Goal: Information Seeking & Learning: Learn about a topic

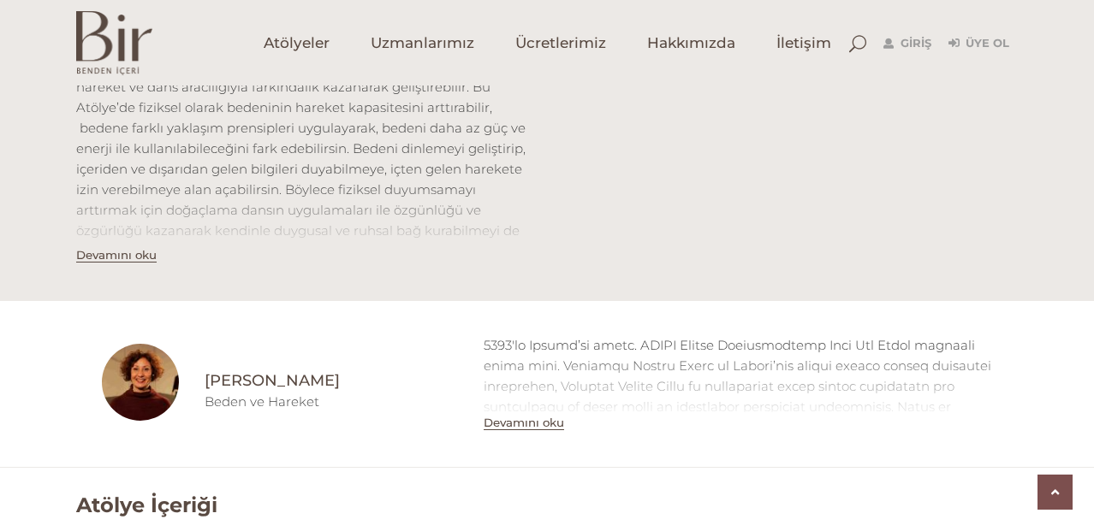
scroll to position [650, 0]
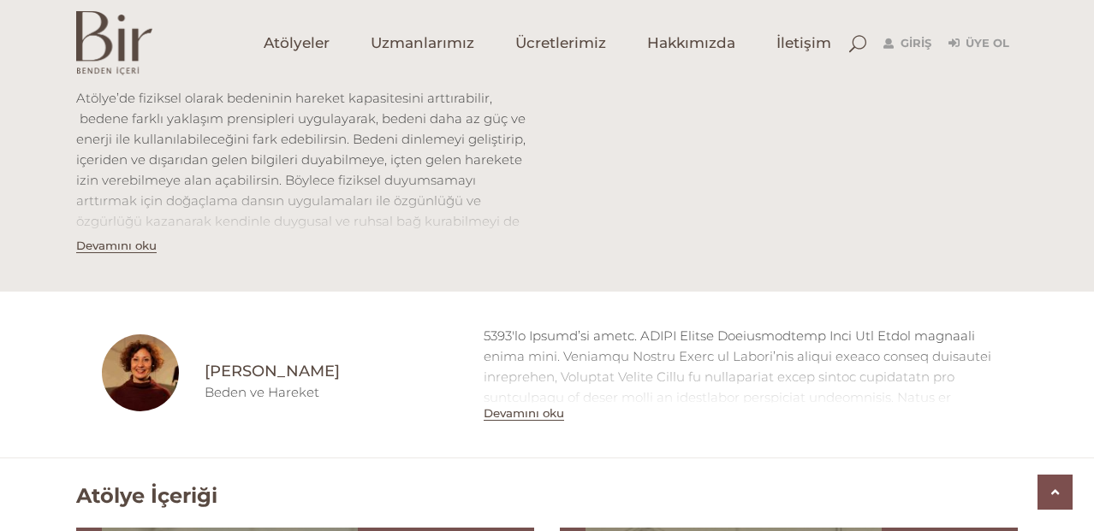
click at [143, 246] on button "Devamını oku" at bounding box center [116, 246] width 80 height 15
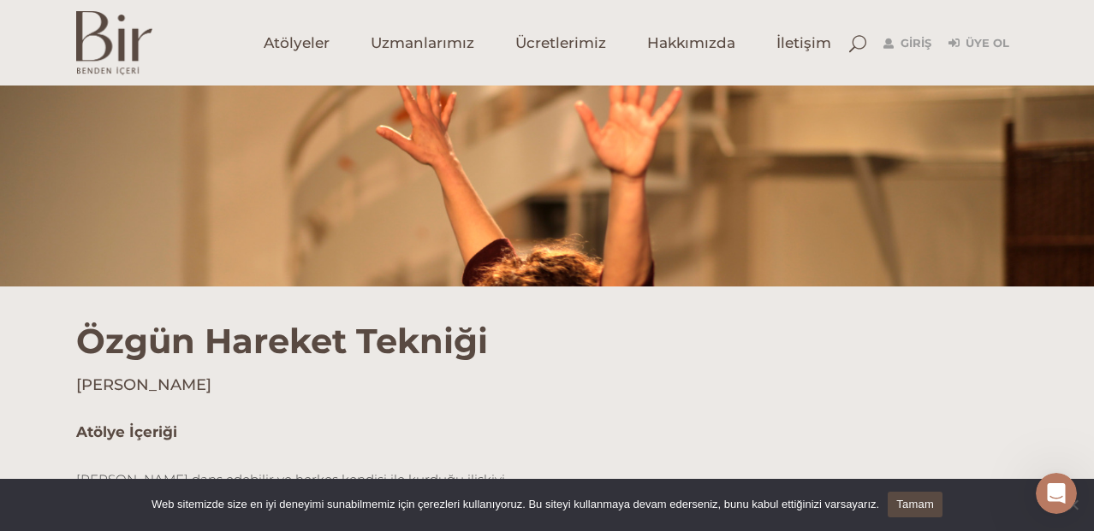
scroll to position [219, 0]
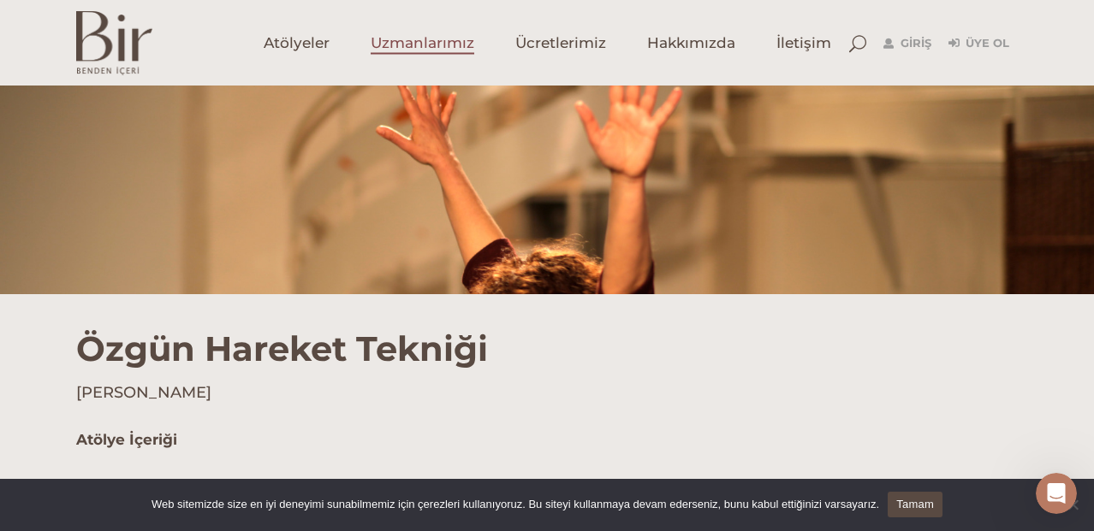
click at [429, 39] on span "Uzmanlarımız" at bounding box center [423, 43] width 104 height 20
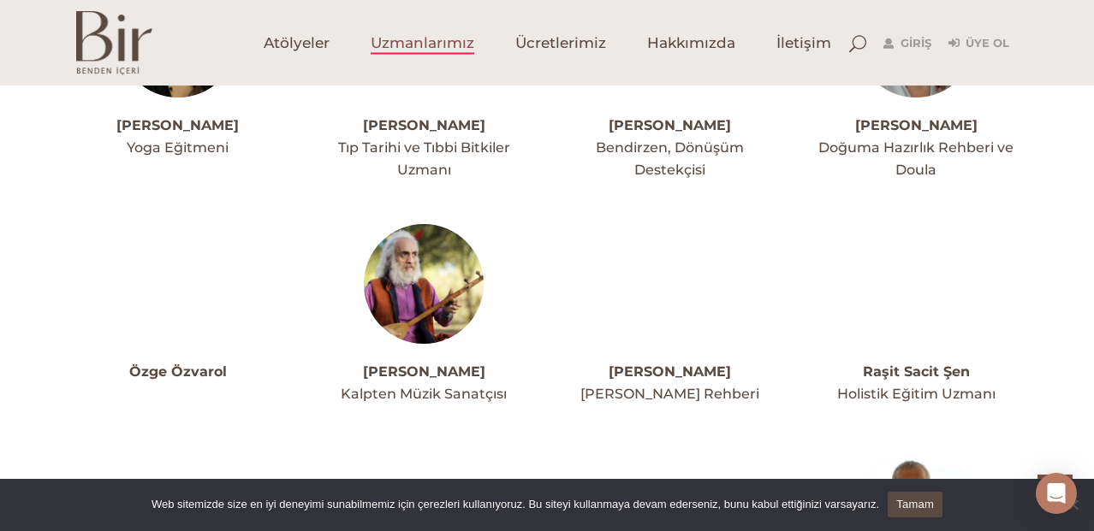
scroll to position [3508, 0]
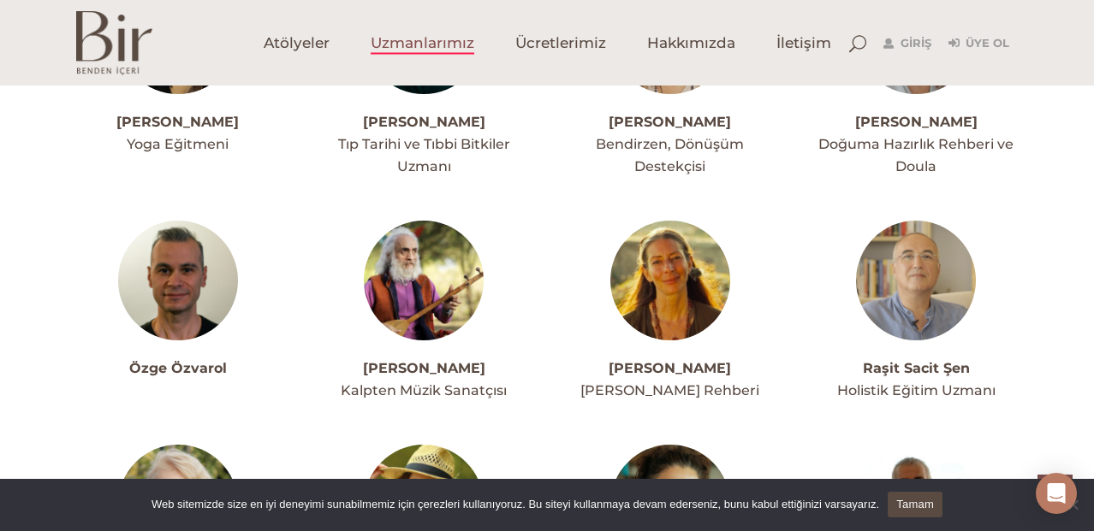
click at [408, 274] on img at bounding box center [424, 281] width 120 height 120
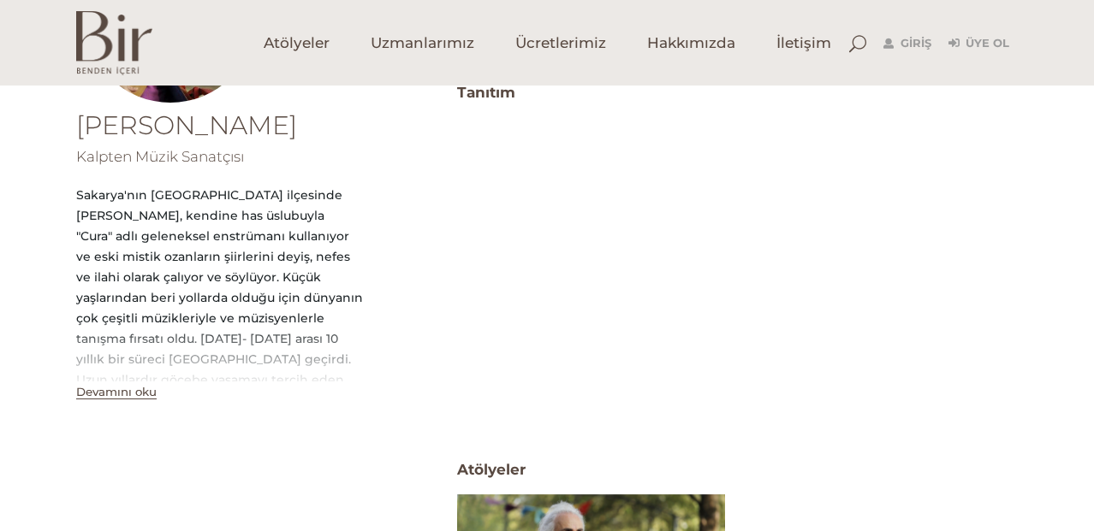
scroll to position [328, 0]
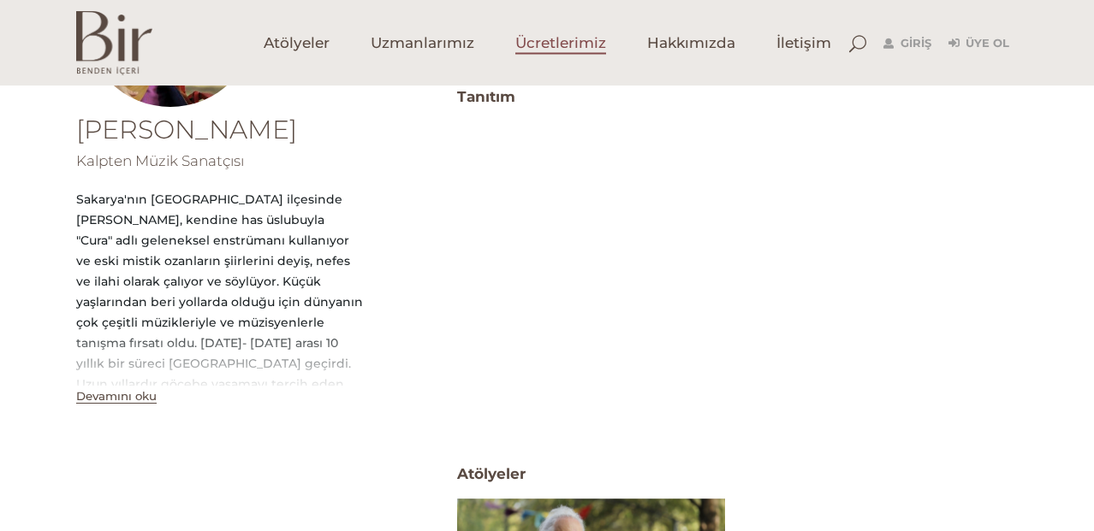
click at [543, 45] on span "Ücretlerimiz" at bounding box center [560, 43] width 91 height 20
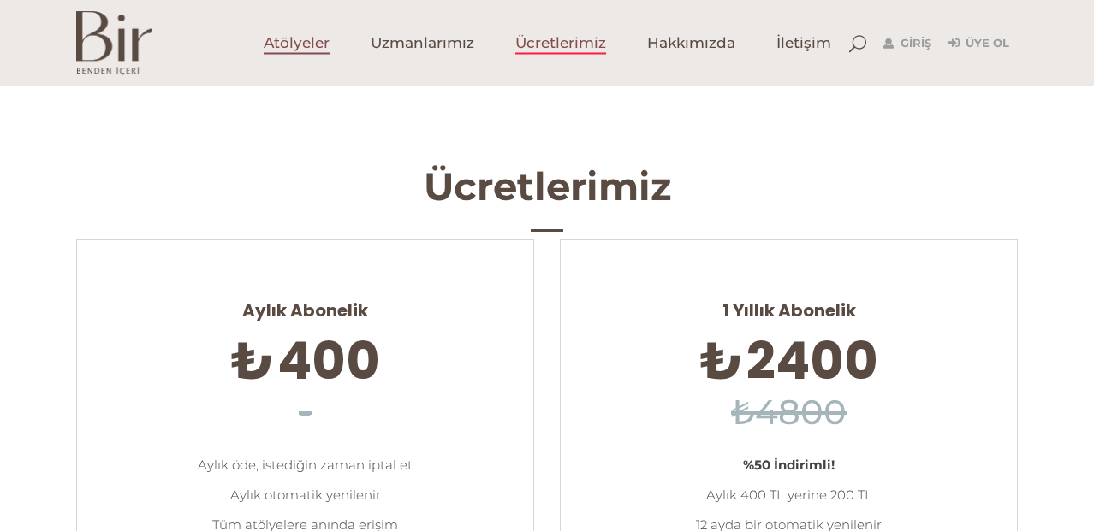
click at [281, 48] on span "Atölyeler" at bounding box center [297, 43] width 66 height 20
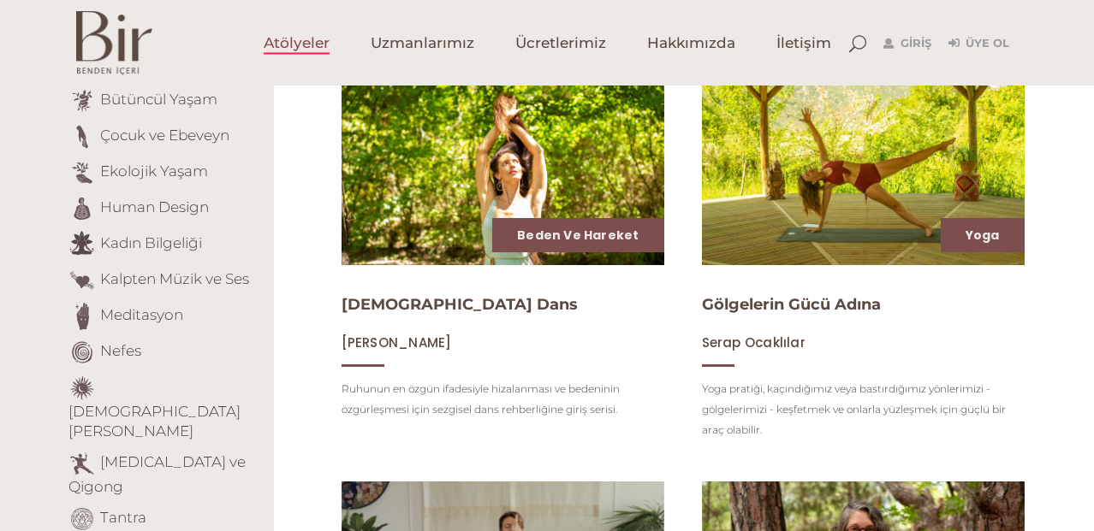
scroll to position [245, 0]
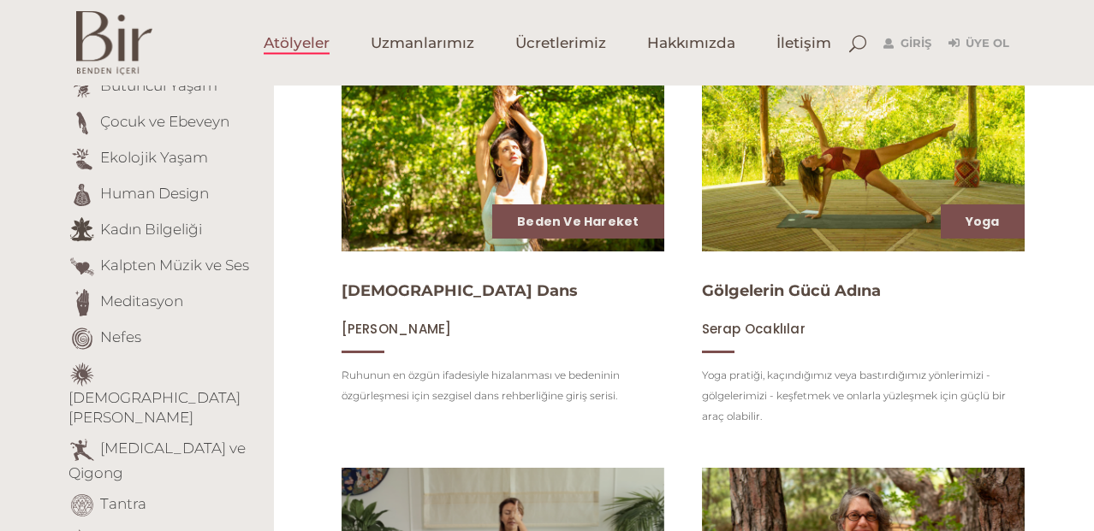
click at [408, 229] on img at bounding box center [502, 161] width 332 height 187
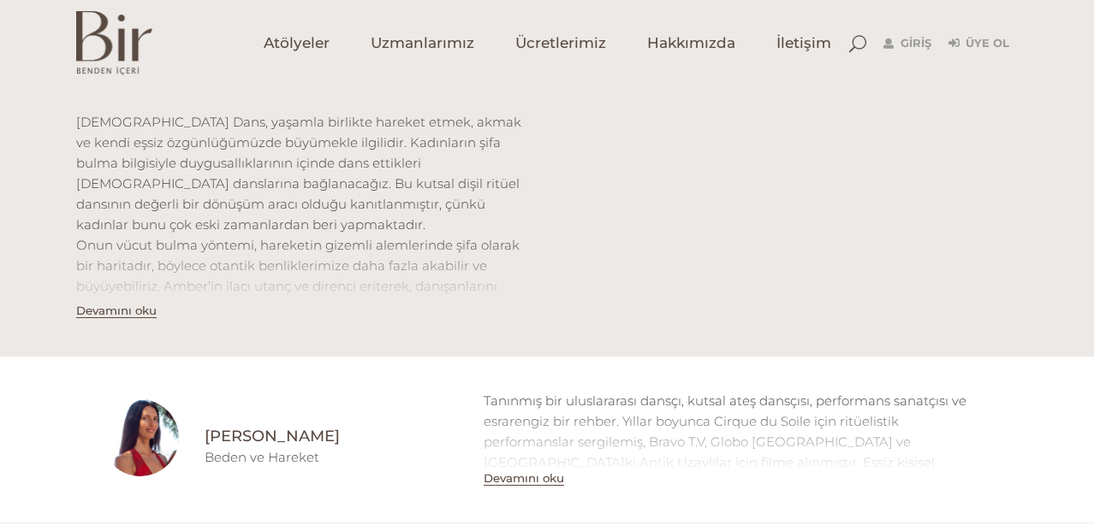
scroll to position [591, 0]
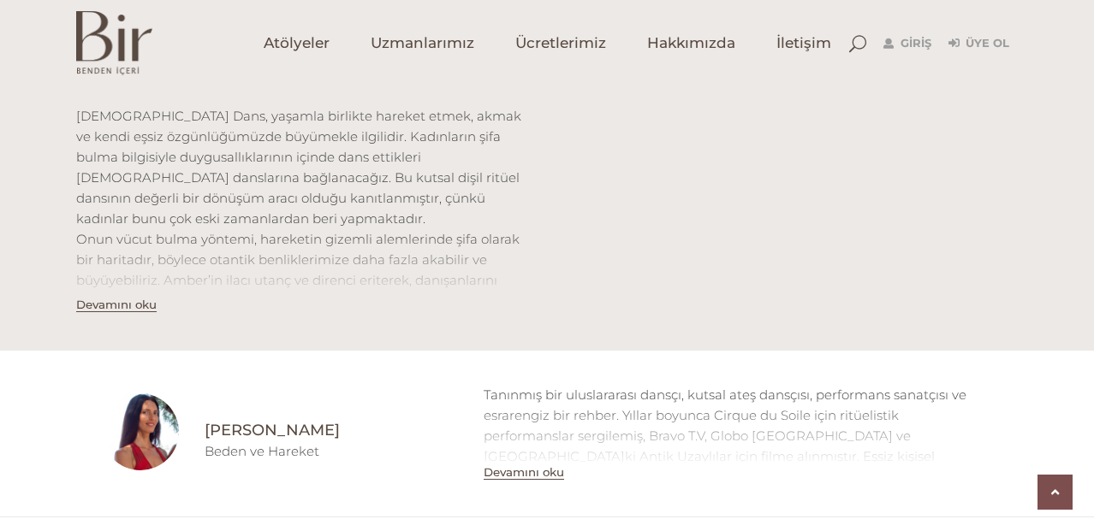
click at [130, 307] on button "Devamını oku" at bounding box center [116, 305] width 80 height 15
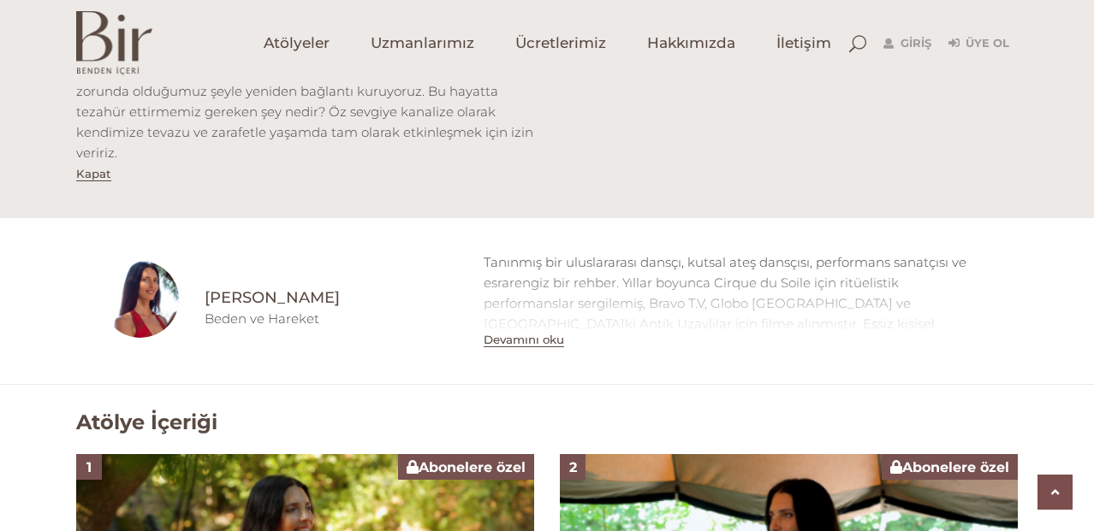
scroll to position [924, 0]
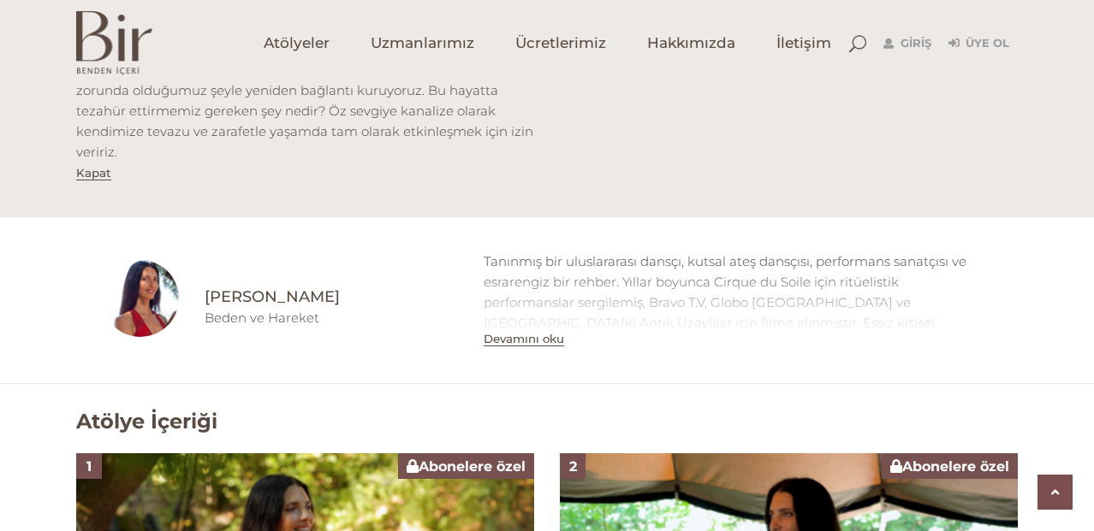
click at [517, 342] on button "Devamını oku" at bounding box center [524, 339] width 80 height 15
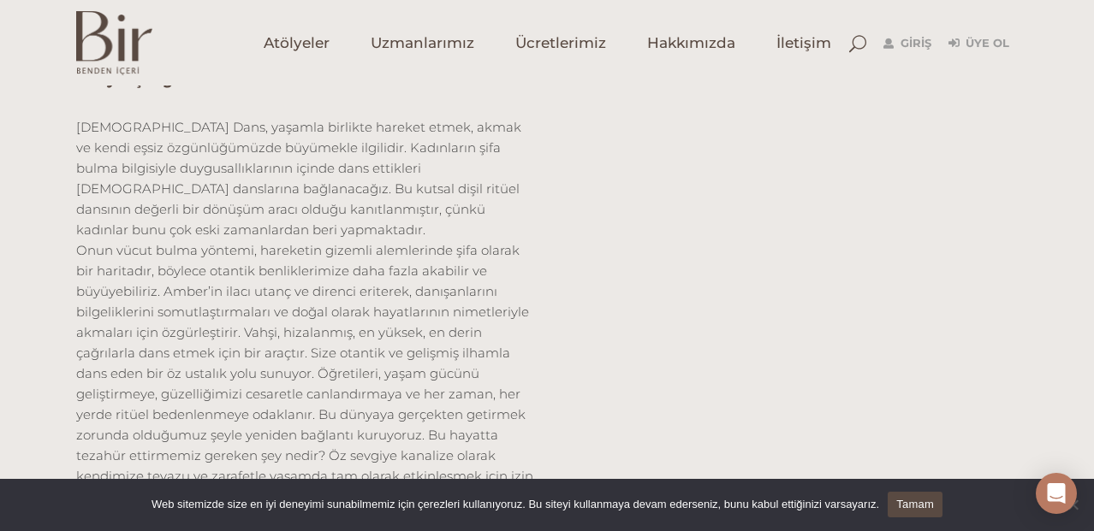
scroll to position [583, 0]
click at [308, 40] on span "Atölyeler" at bounding box center [297, 43] width 66 height 20
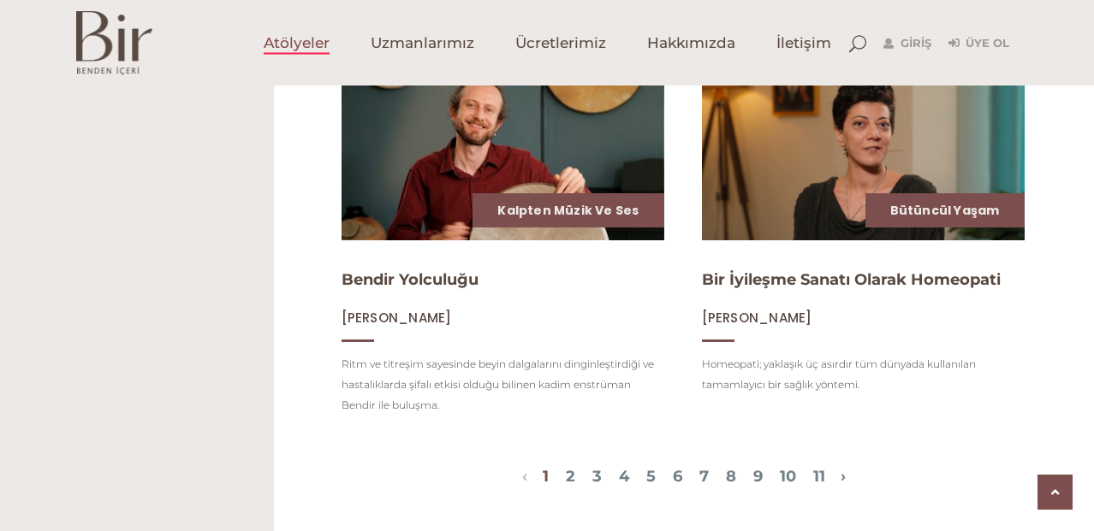
scroll to position [1832, 0]
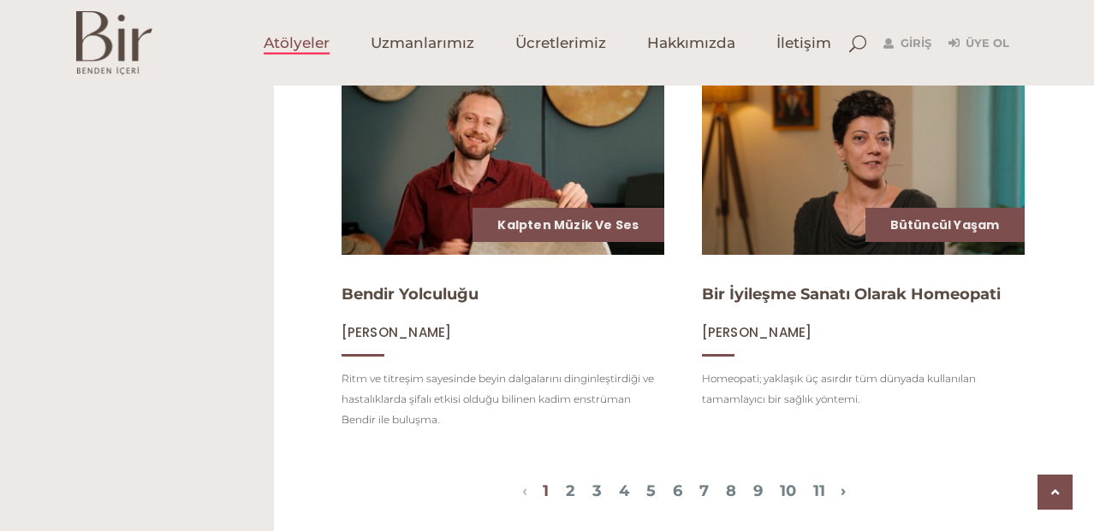
click at [397, 231] on img at bounding box center [502, 164] width 332 height 187
click at [653, 55] on link "Hakkımızda" at bounding box center [690, 43] width 129 height 86
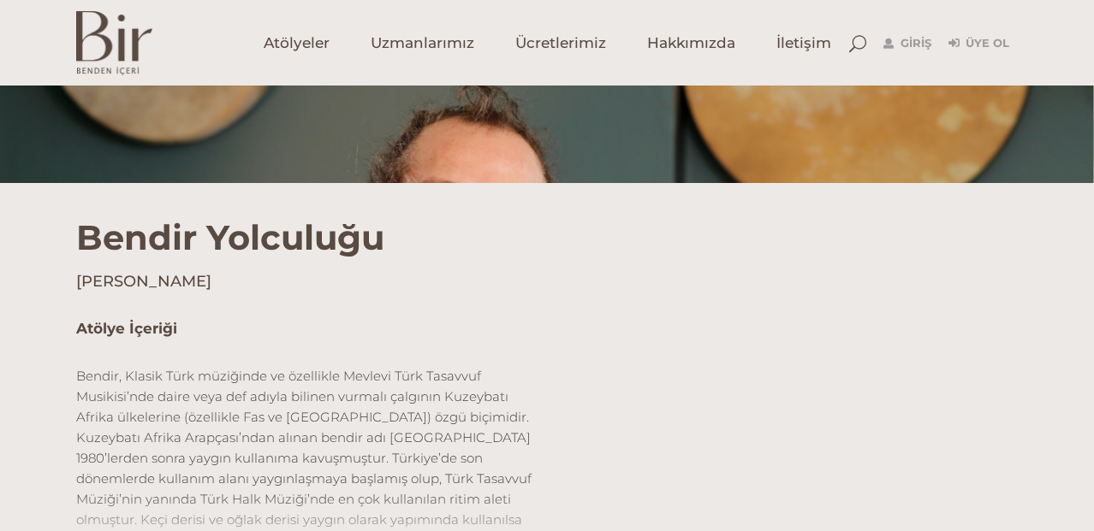
scroll to position [116, 0]
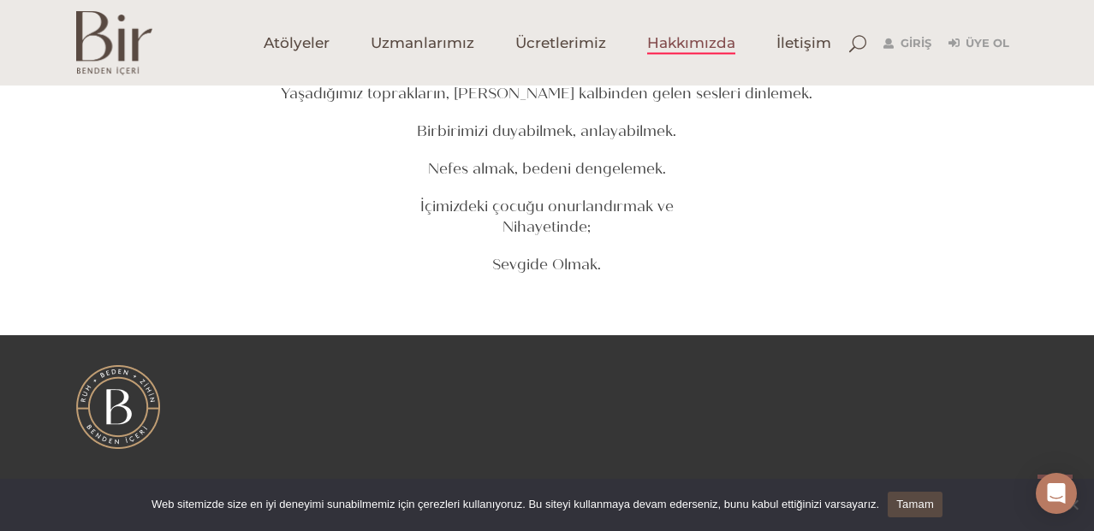
scroll to position [2473, 0]
